Goal: Task Accomplishment & Management: Manage account settings

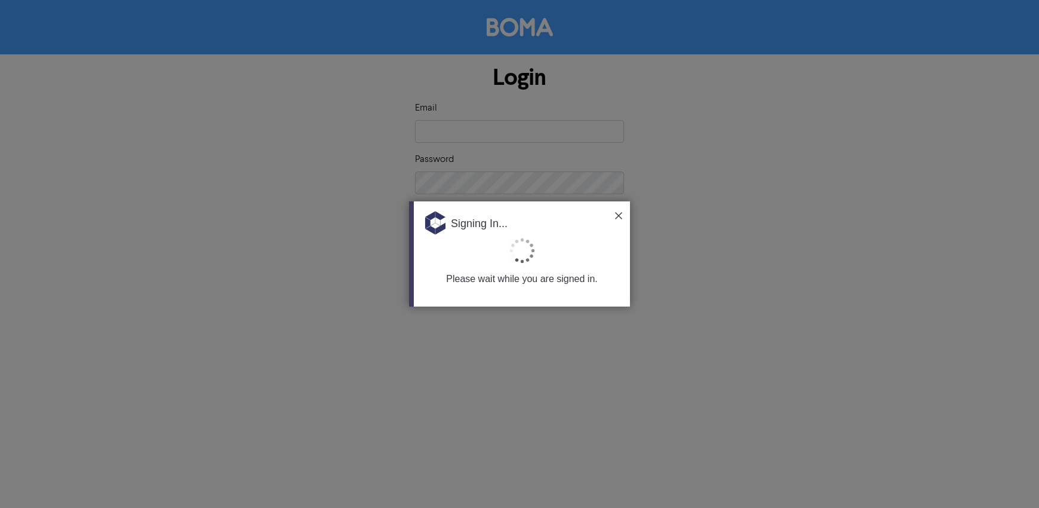
type input "[EMAIL_ADDRESS][DOMAIN_NAME]"
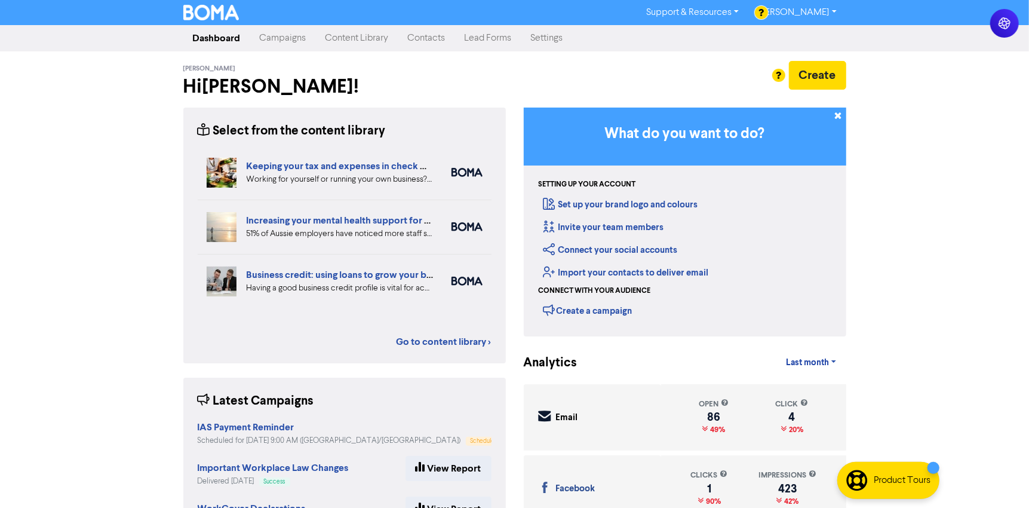
click at [494, 63] on div "[PERSON_NAME] Hi [PERSON_NAME] !" at bounding box center [344, 82] width 340 height 42
click at [277, 36] on link "Campaigns" at bounding box center [283, 38] width 66 height 24
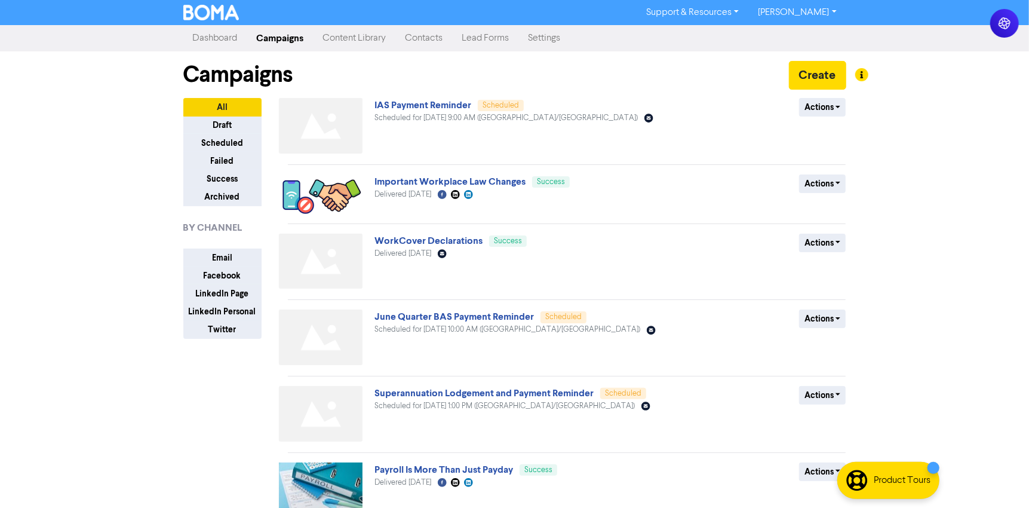
click at [331, 183] on img at bounding box center [321, 195] width 84 height 43
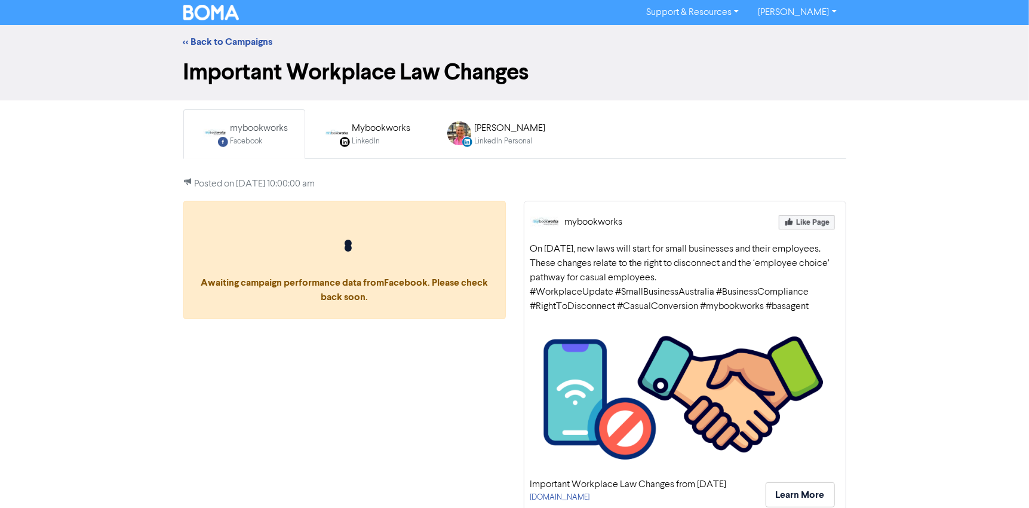
scroll to position [36, 0]
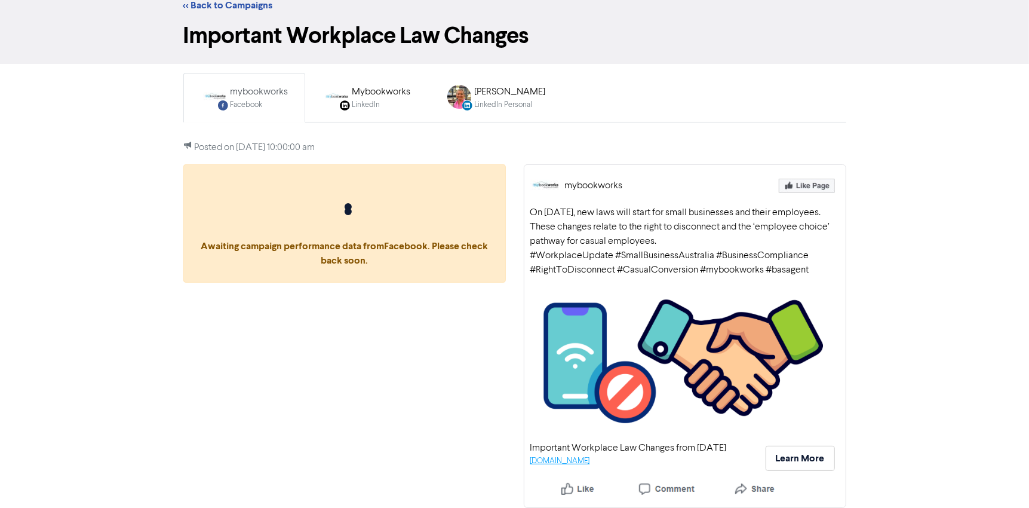
click at [587, 458] on link "[DOMAIN_NAME]" at bounding box center [560, 461] width 60 height 8
click at [220, 4] on link "<< Back to Campaigns" at bounding box center [228, 5] width 90 height 12
